Goal: Find specific page/section: Find specific page/section

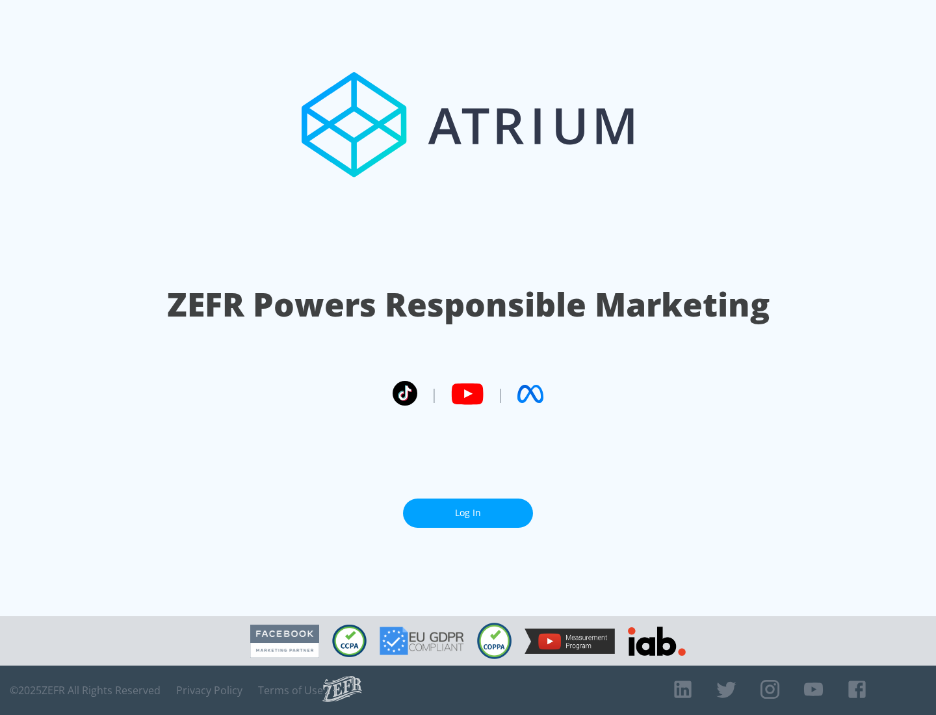
click at [468, 508] on link "Log In" at bounding box center [468, 513] width 130 height 29
